Goal: Task Accomplishment & Management: Manage account settings

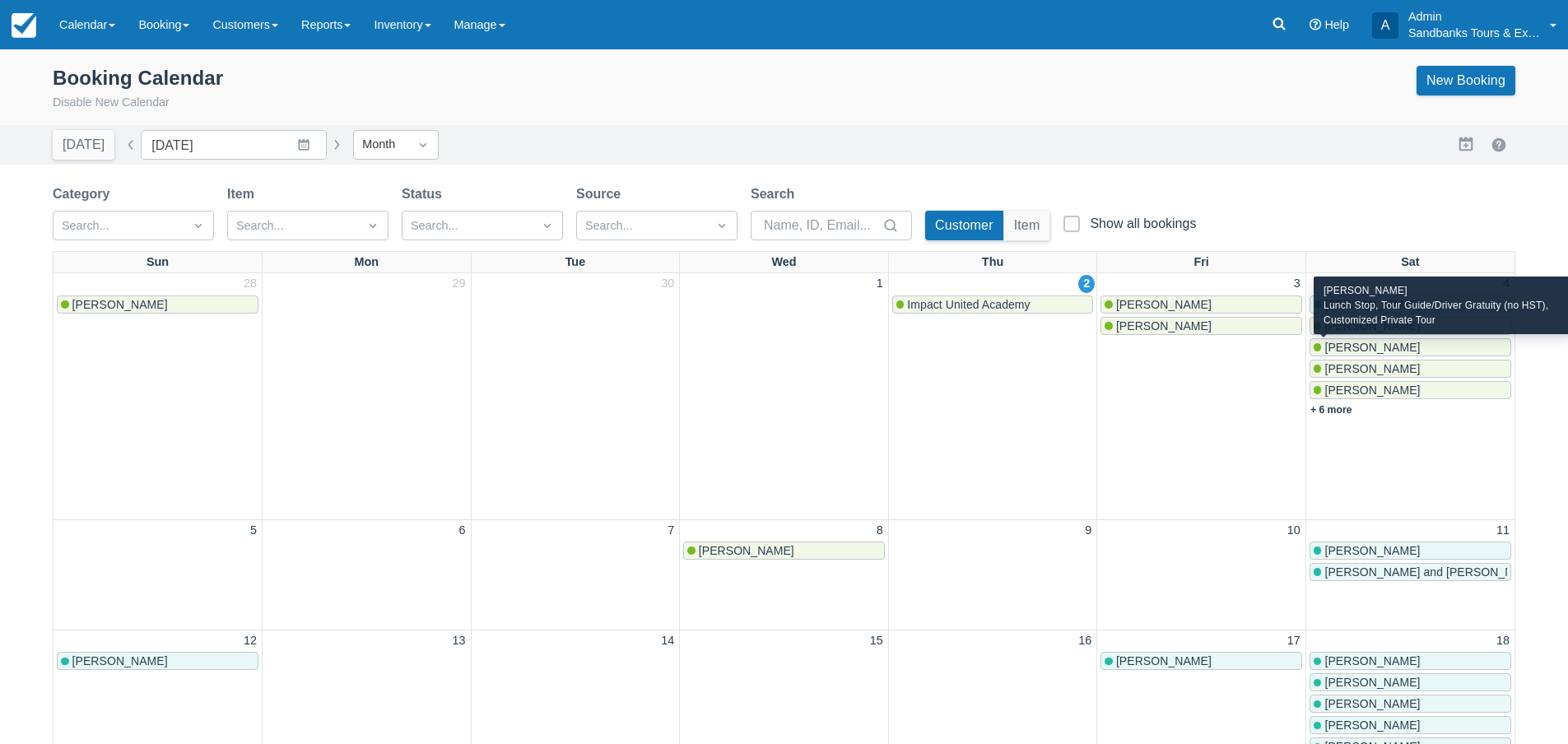
click at [1357, 341] on span "[PERSON_NAME]" at bounding box center [1372, 348] width 96 height 14
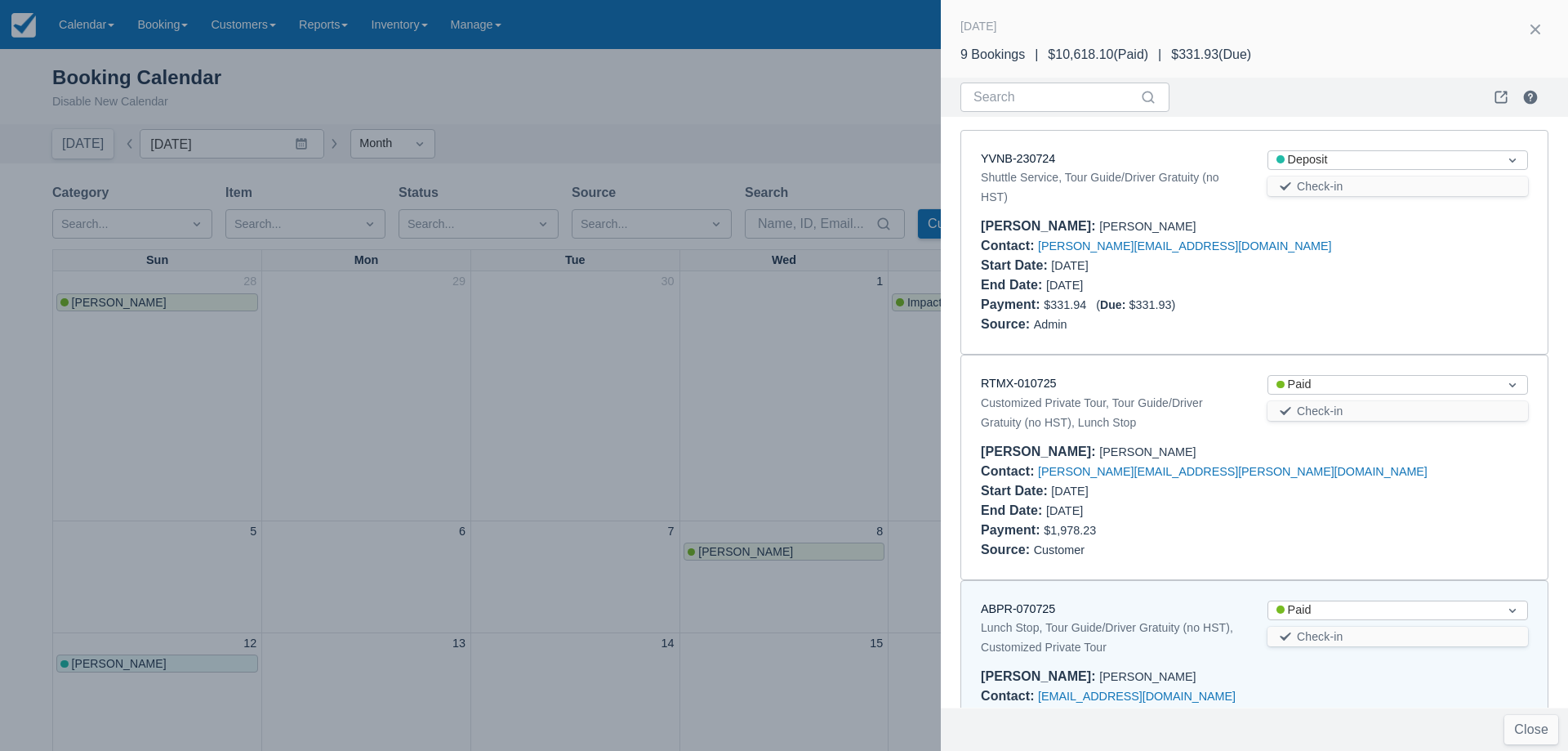
scroll to position [463, 0]
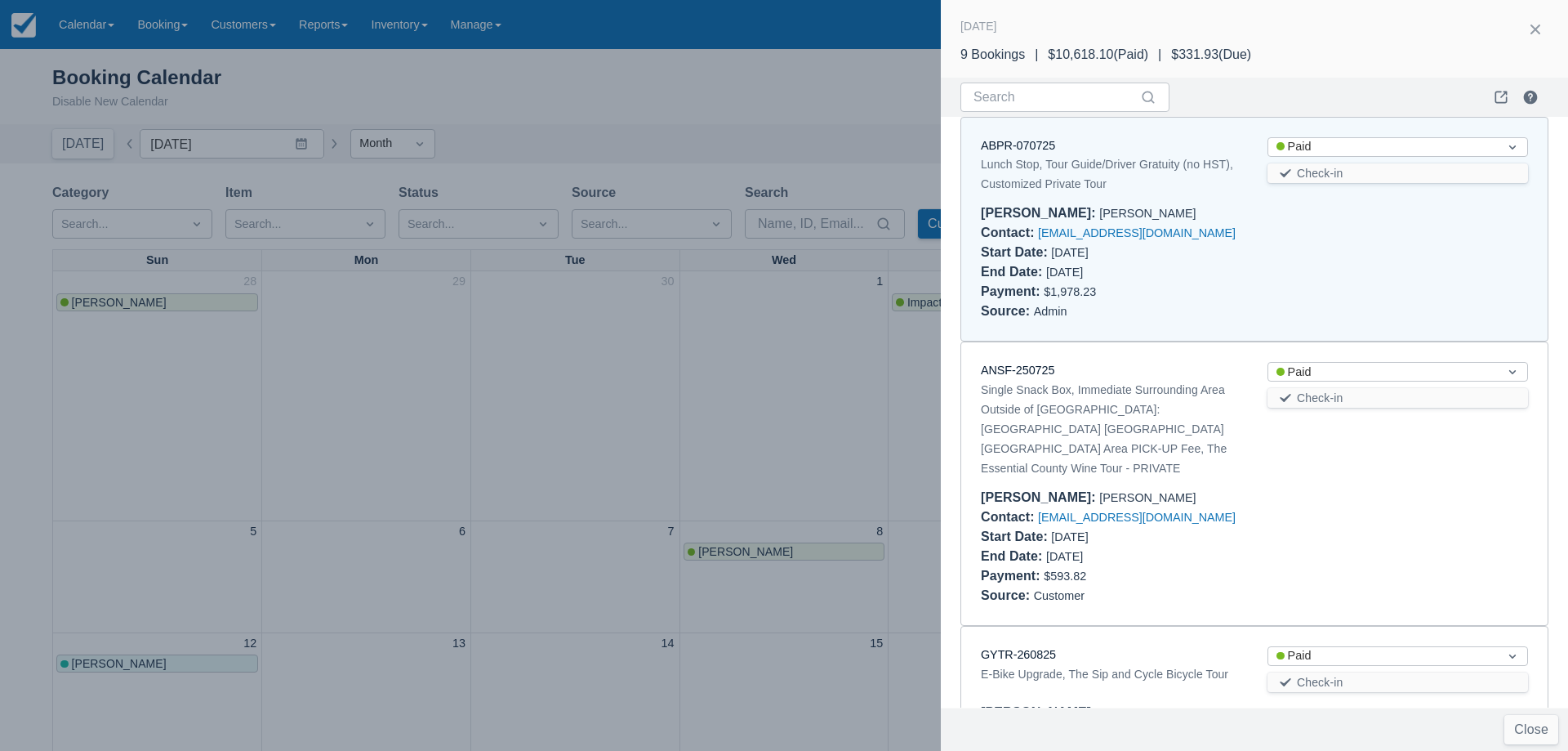
drag, startPoint x: 1138, startPoint y: 209, endPoint x: 1037, endPoint y: 209, distance: 101.0
click at [1037, 209] on div "Booker : Katie MacPherson" at bounding box center [1254, 213] width 547 height 19
copy div "Katie MacPherson"
click at [1150, 197] on div "ABPR-070725 Lunch Stop, Tour Guide/Driver Gratuity (no HST), Customized Private…" at bounding box center [1110, 167] width 286 height 61
click at [1033, 143] on link "ABPR-070725" at bounding box center [1017, 145] width 74 height 13
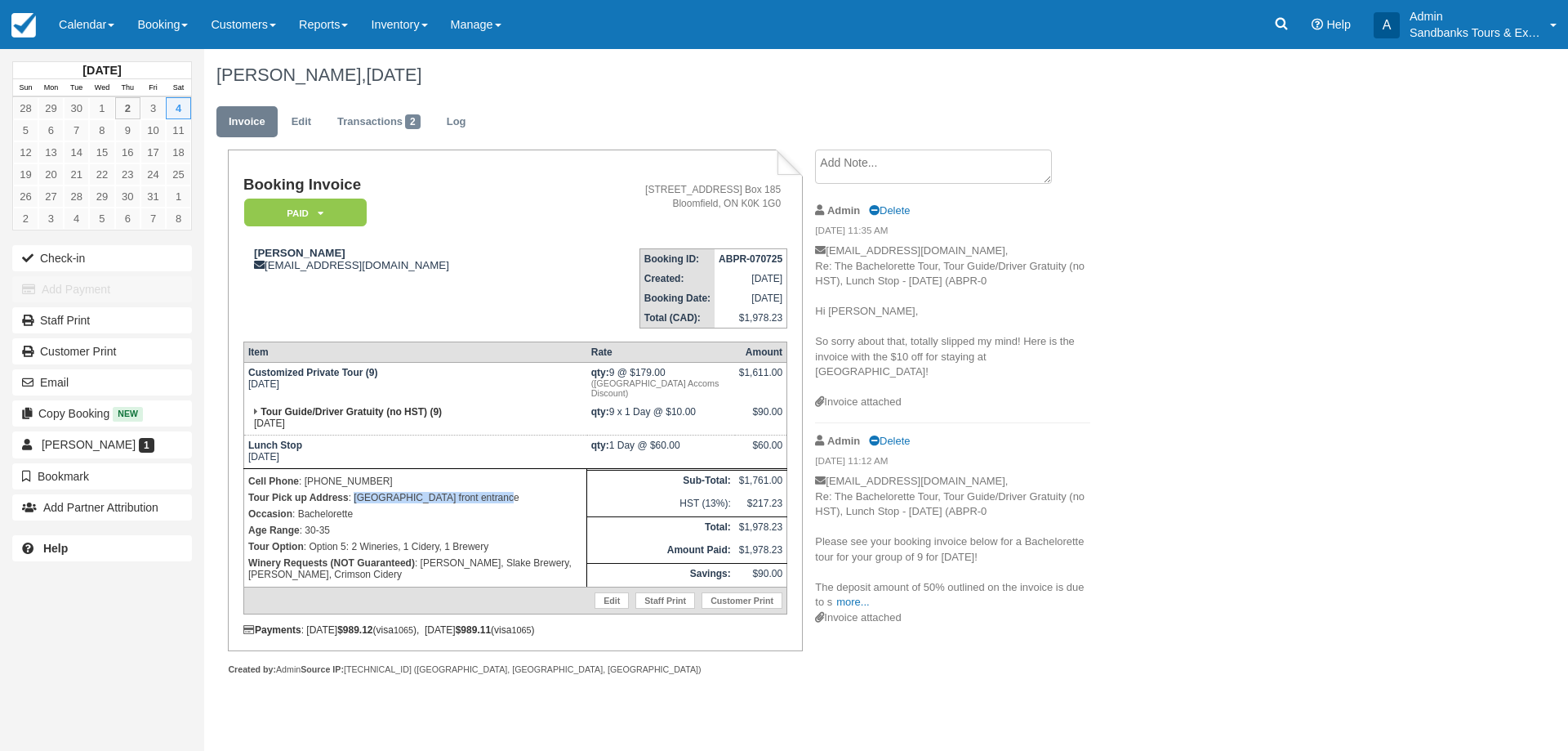
drag, startPoint x: 507, startPoint y: 500, endPoint x: 357, endPoint y: 498, distance: 150.0
click at [357, 498] on p "Tour Pick up Address : East Lake Shores front entrance" at bounding box center [414, 497] width 334 height 16
copy p "East Lake Shores front entrance"
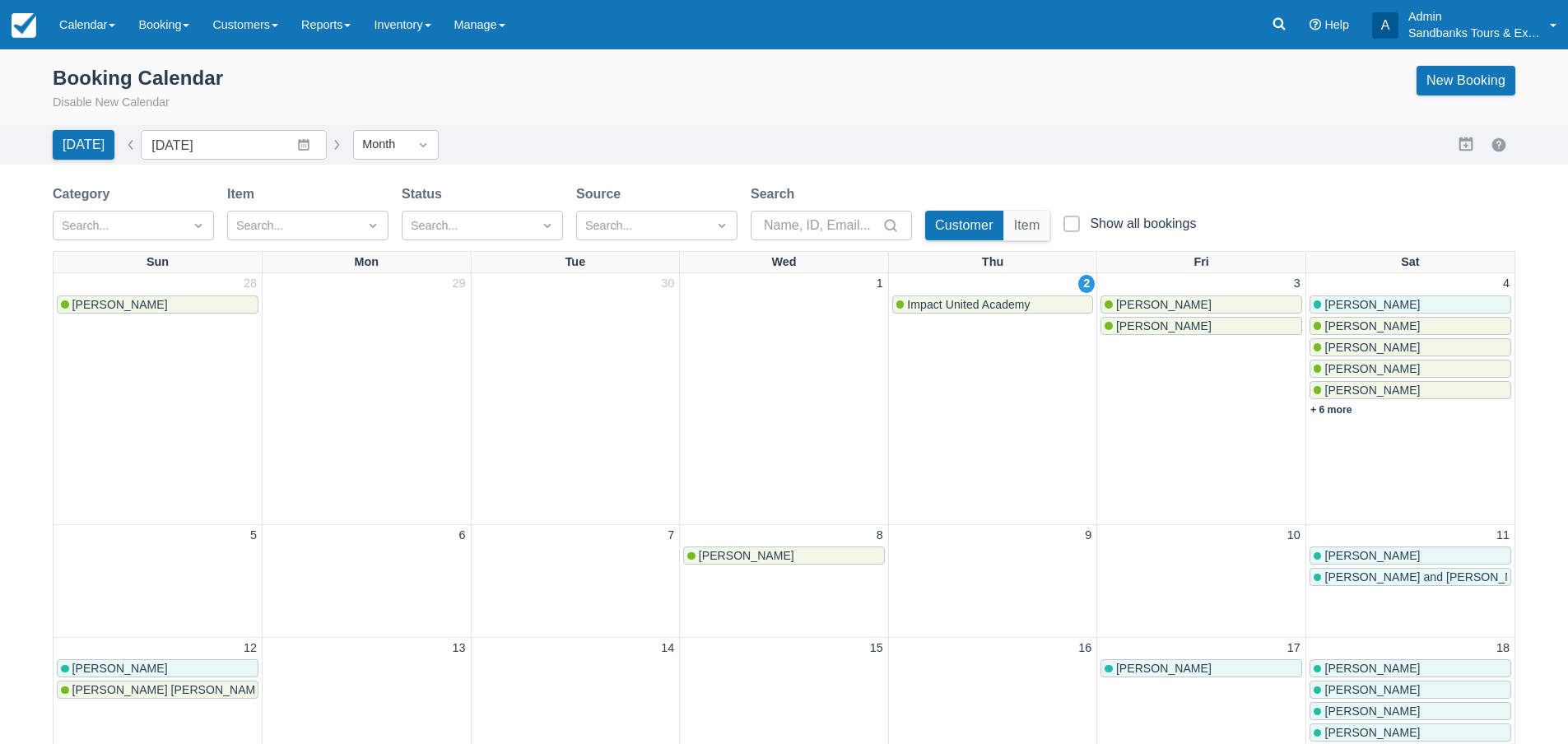
click at [1363, 308] on span "[PERSON_NAME]" at bounding box center [1372, 304] width 96 height 14
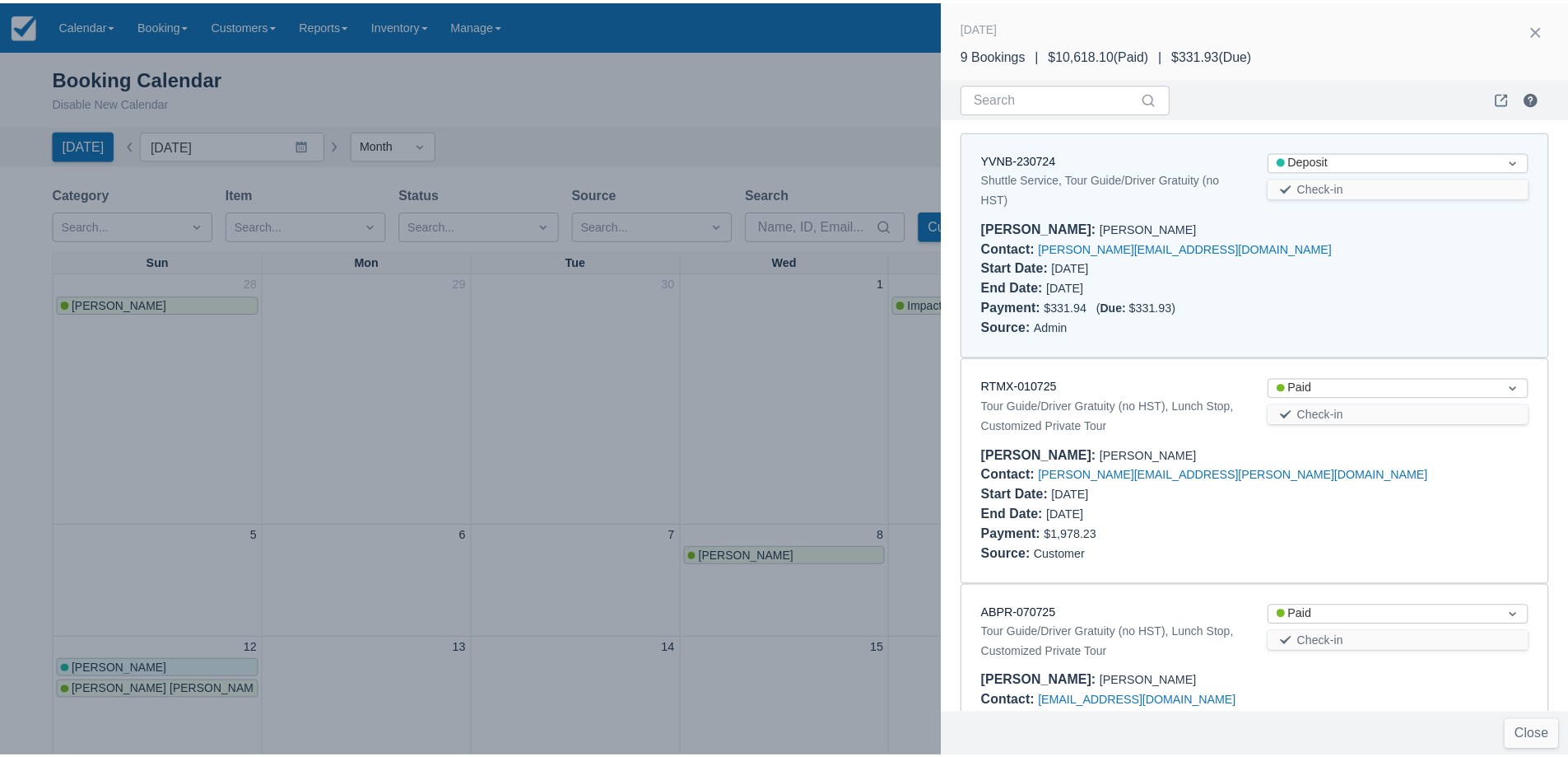
scroll to position [14, 0]
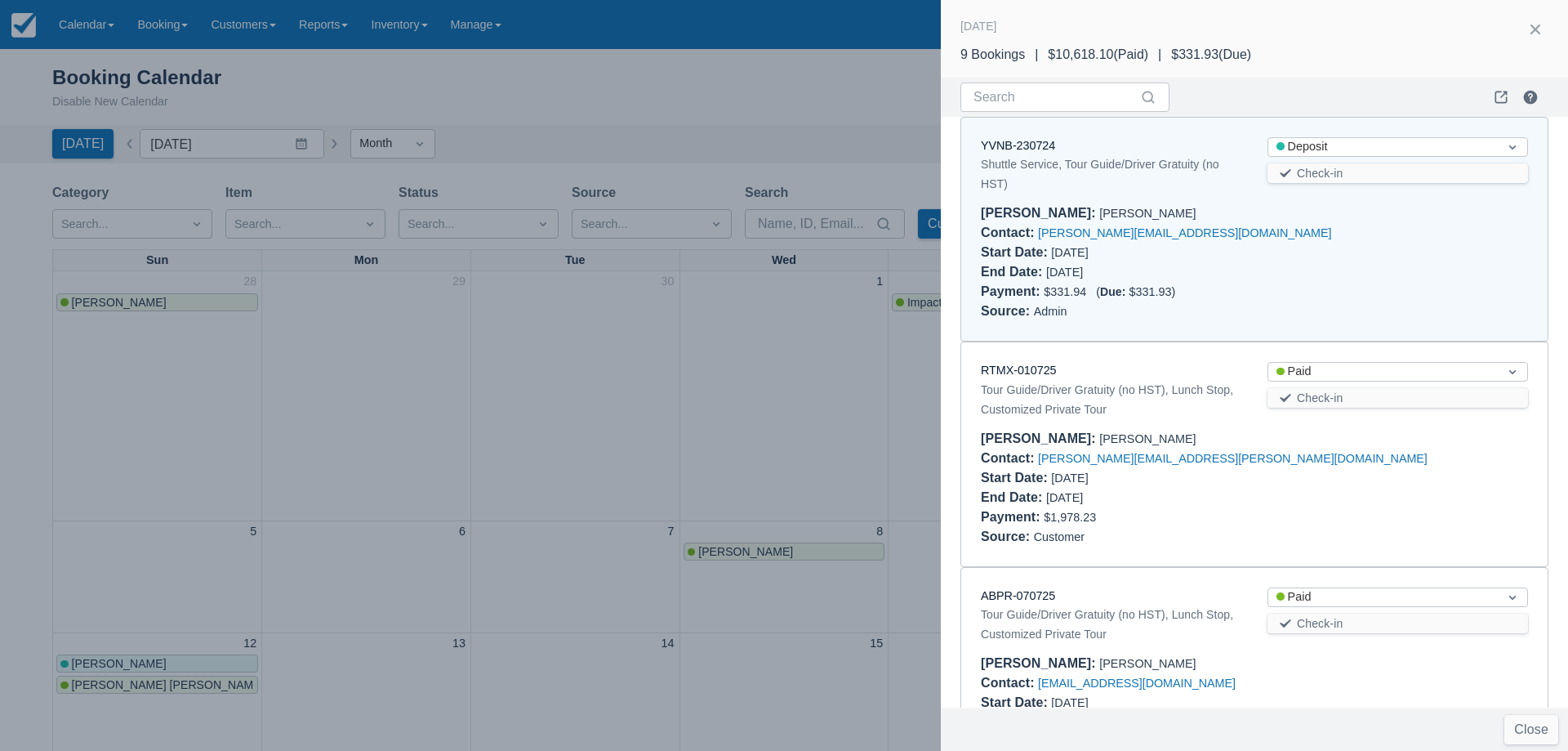
click at [665, 339] on div at bounding box center [784, 375] width 1568 height 751
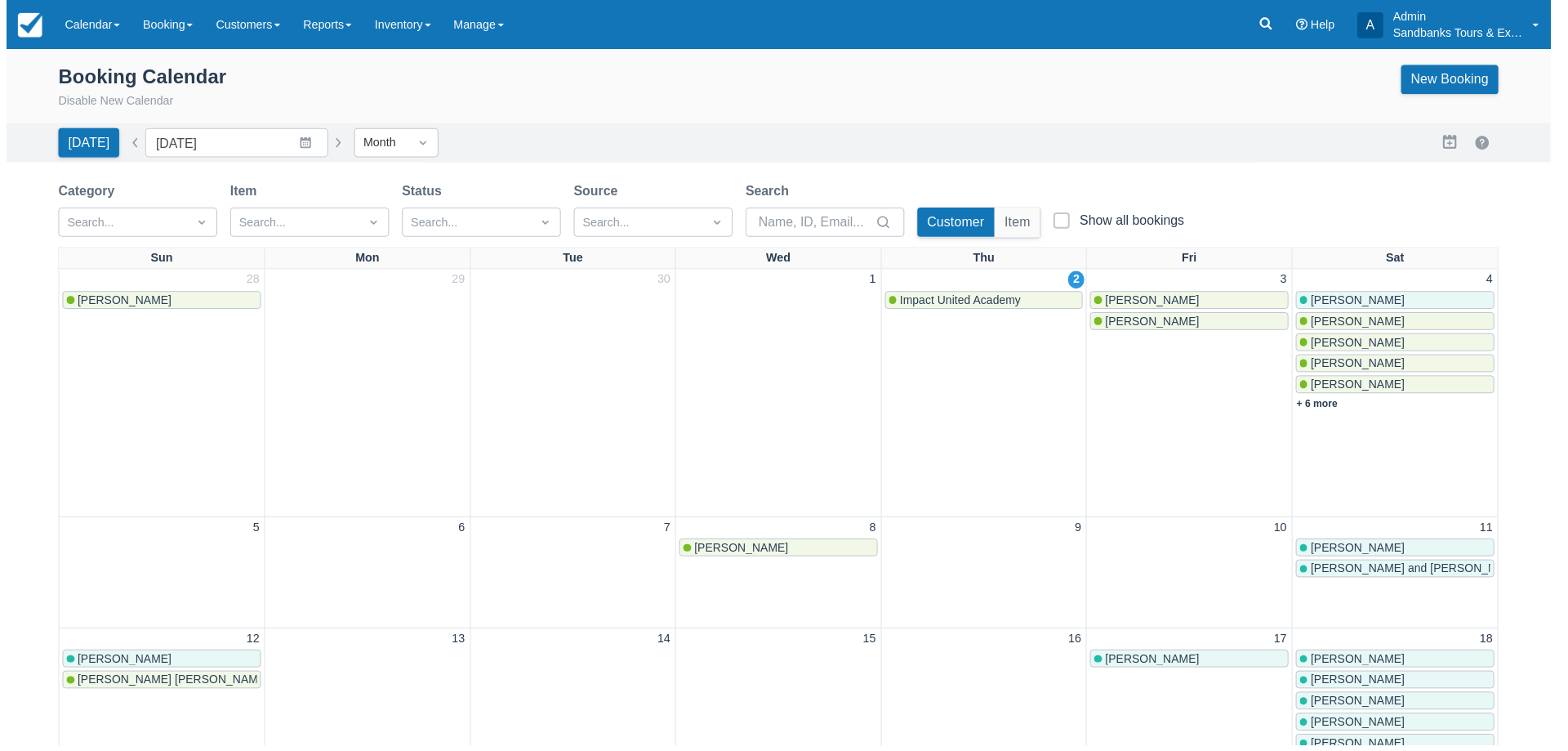
scroll to position [0, 0]
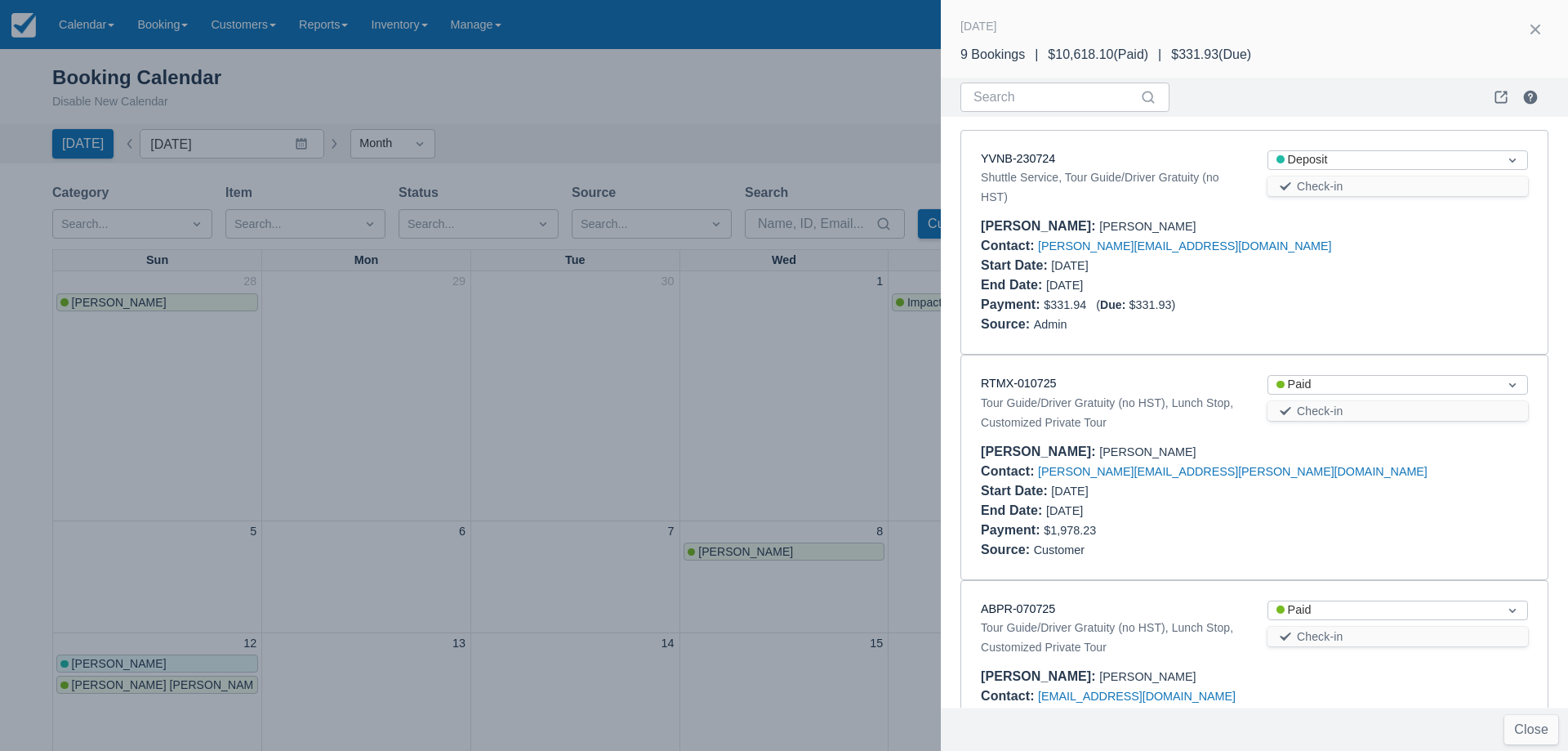
click at [1241, 404] on div "Tour Guide/Driver Gratuity (no HST), Lunch Stop, Customized Private Tour" at bounding box center [1110, 413] width 261 height 39
click at [1006, 162] on link "YVNB-230724" at bounding box center [1017, 159] width 74 height 13
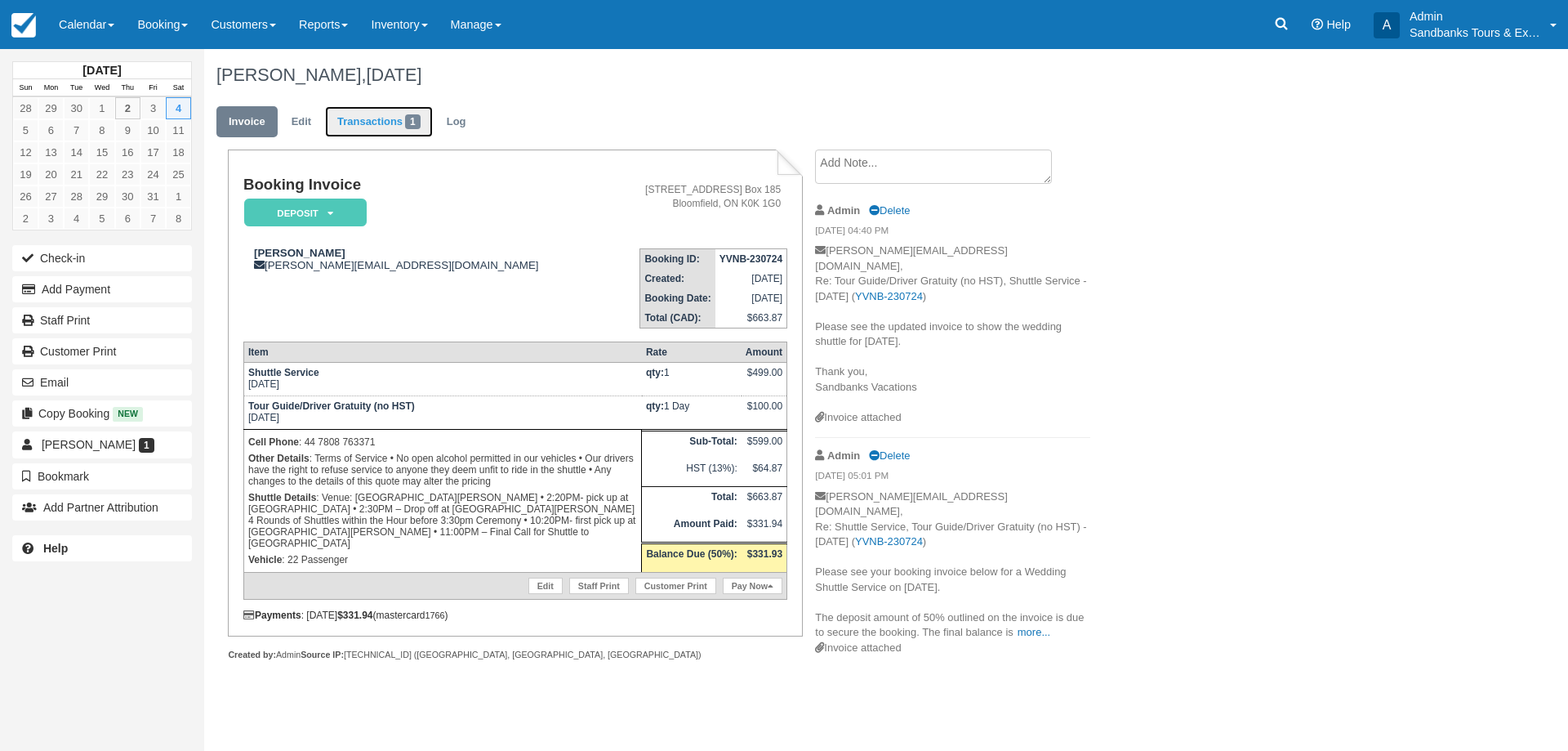
click at [389, 130] on link "Transactions 1" at bounding box center [379, 121] width 108 height 32
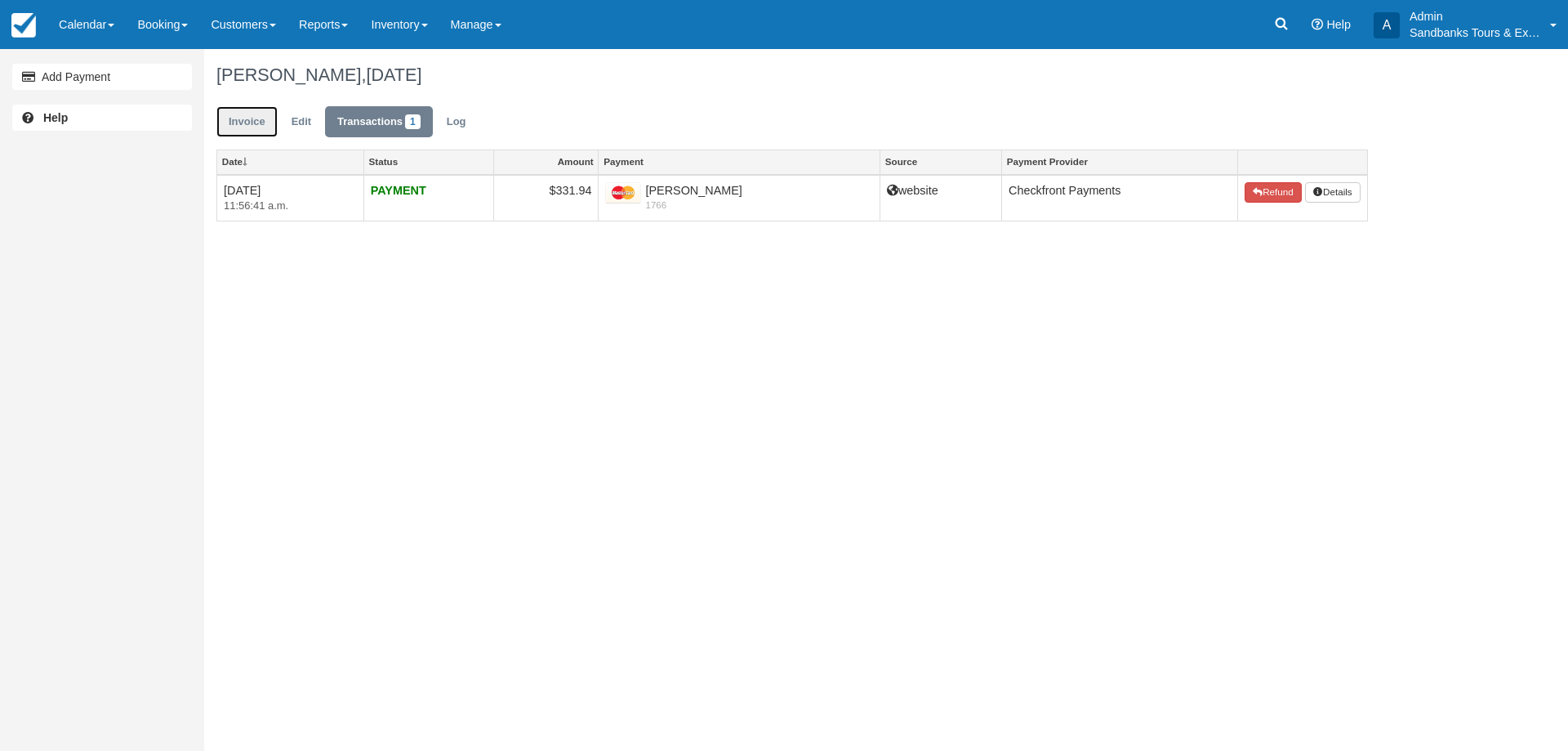
click at [233, 126] on link "Invoice" at bounding box center [247, 121] width 62 height 32
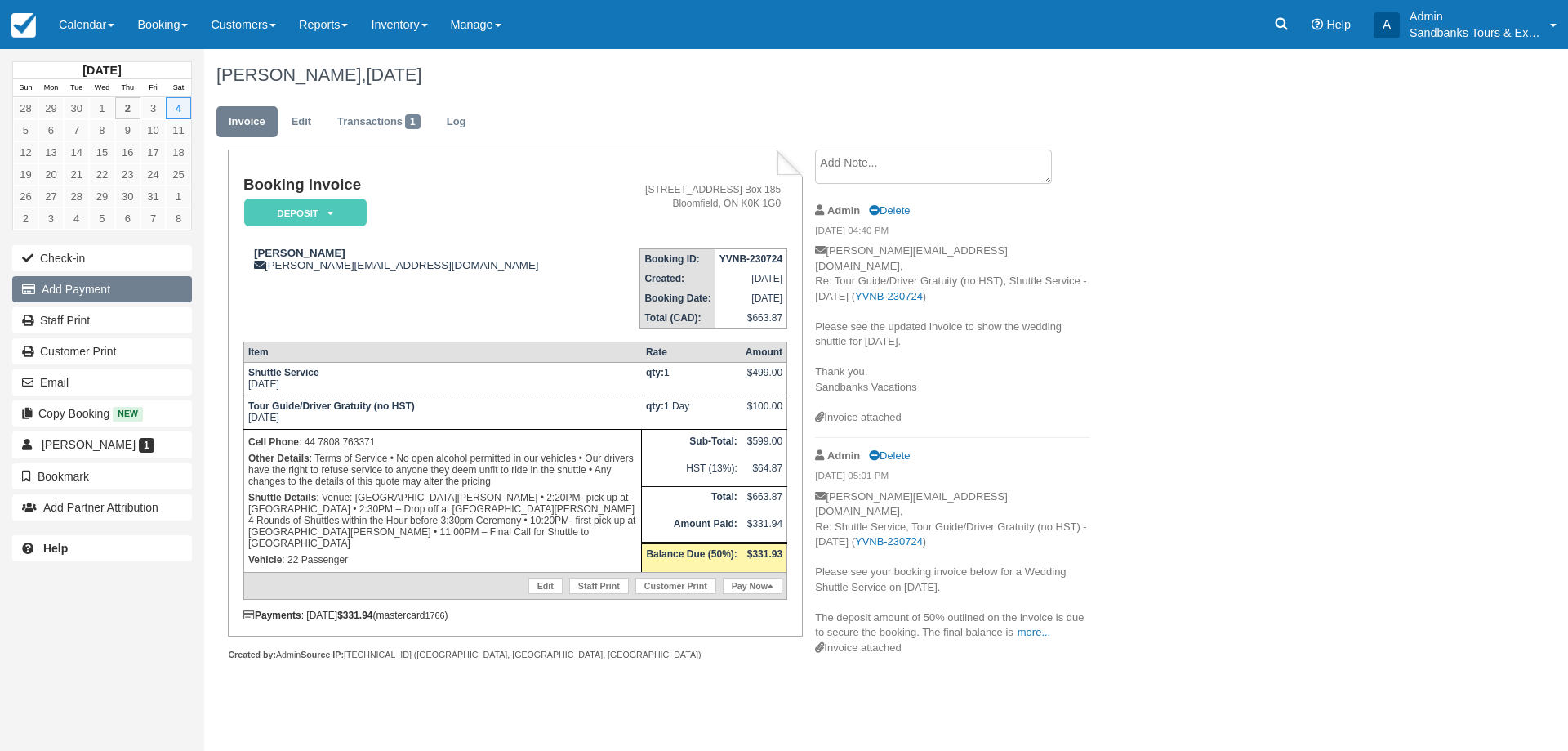
click at [70, 288] on button "Add Payment" at bounding box center [102, 288] width 180 height 26
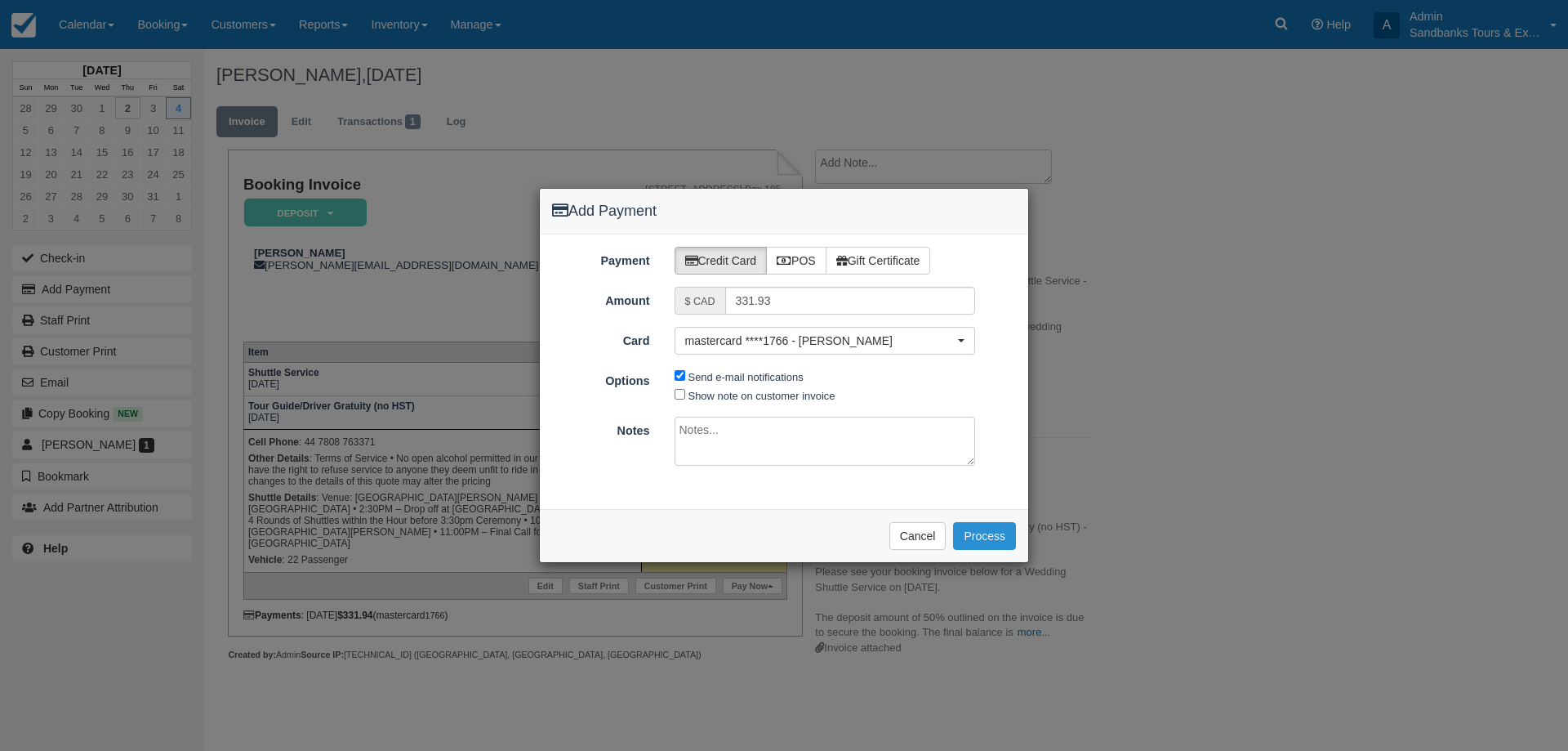
click at [994, 539] on button "Process" at bounding box center [983, 536] width 62 height 28
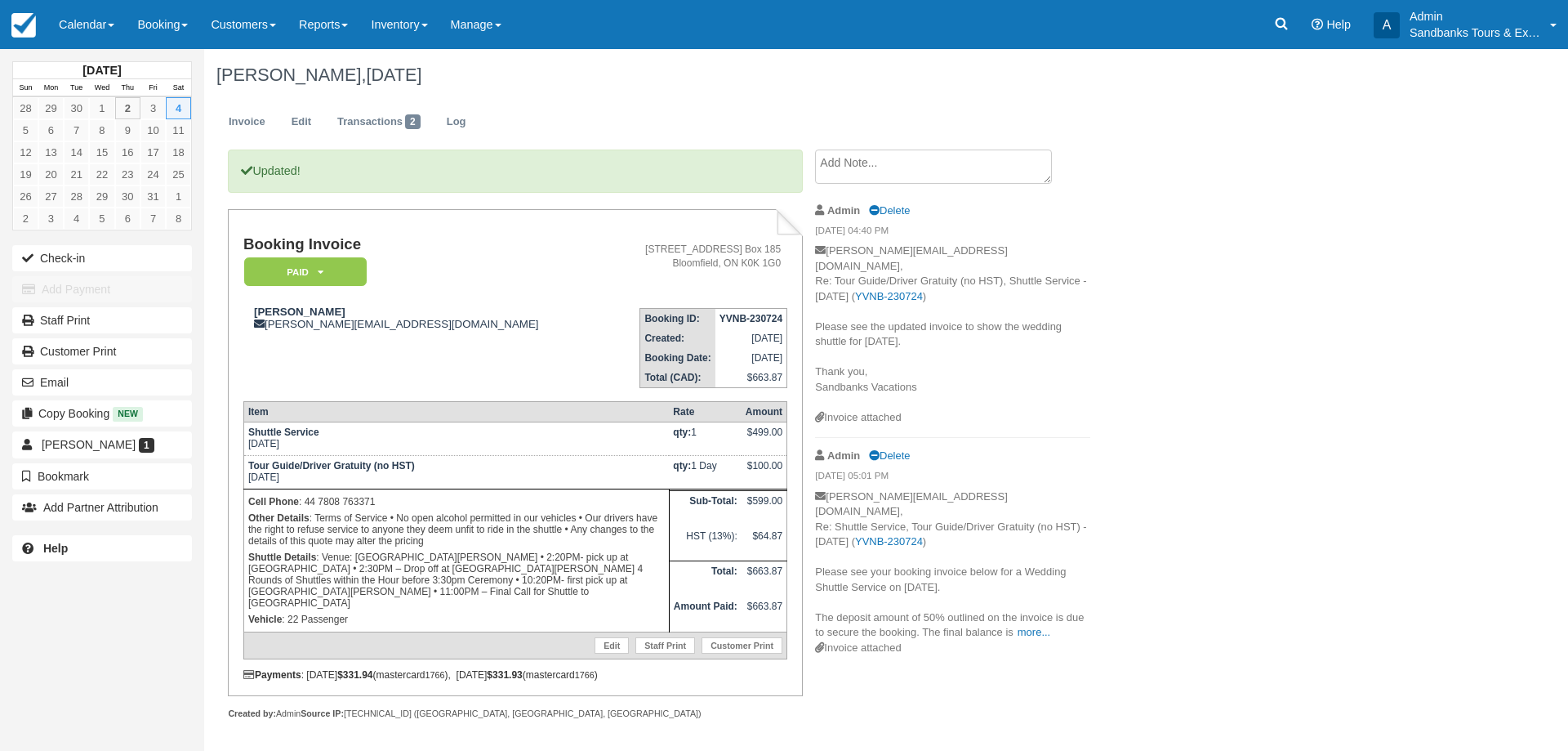
click at [1293, 299] on div "[PERSON_NAME], [DATE] Invoice Edit Transactions 2 Log Updated! Booking Invoice …" at bounding box center [791, 402] width 1176 height 707
